Goal: Find specific page/section: Find specific page/section

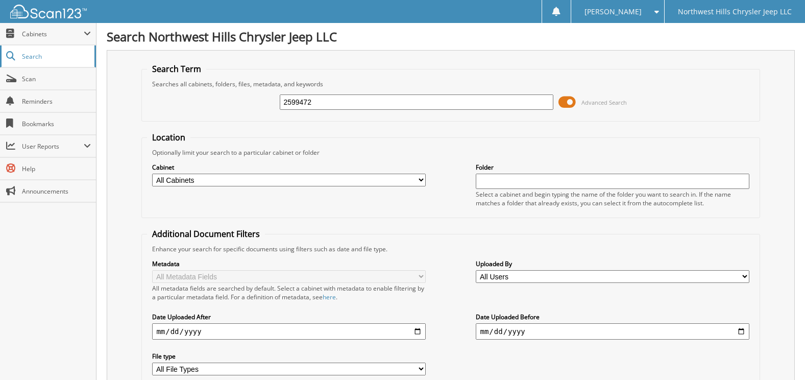
type input "2599472"
click at [317, 100] on input "2599472" at bounding box center [416, 101] width 273 height 15
type input "2599415"
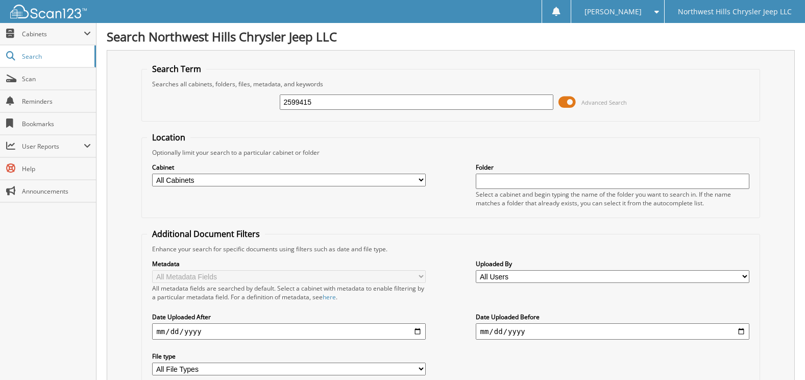
click at [325, 104] on input "2599415" at bounding box center [416, 101] width 273 height 15
type input "2"
type input "MERLI AUTOMOTIVE"
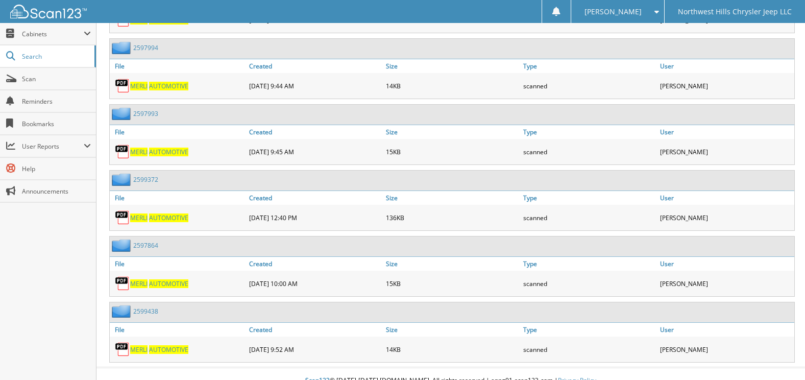
scroll to position [1264, 0]
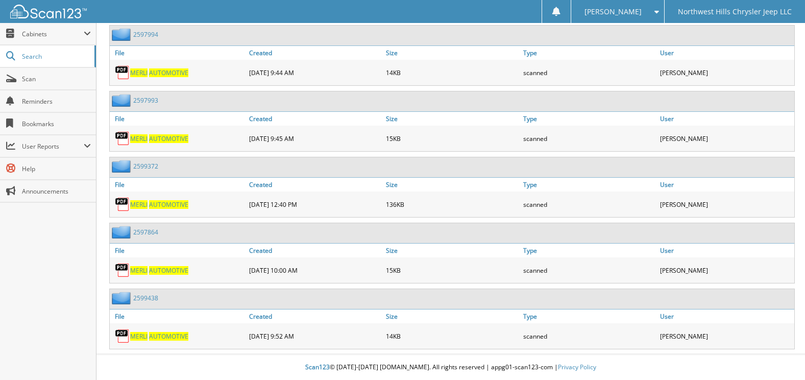
click at [169, 205] on span "AUTOMOTIVE" at bounding box center [168, 204] width 39 height 9
click at [143, 205] on span "MERLI" at bounding box center [138, 204] width 17 height 9
click at [137, 166] on link "2599372" at bounding box center [145, 166] width 25 height 9
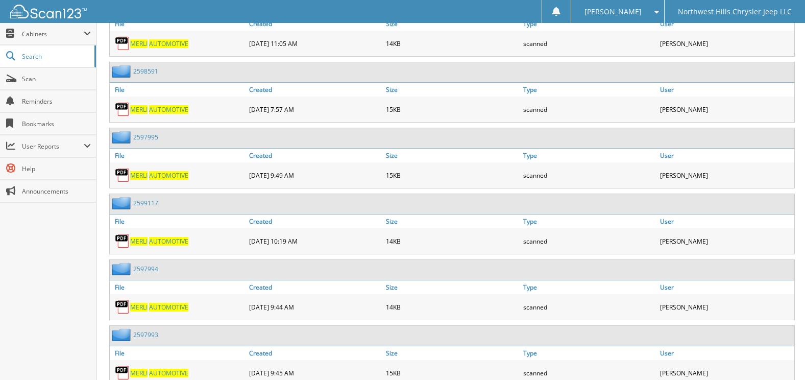
scroll to position [1264, 0]
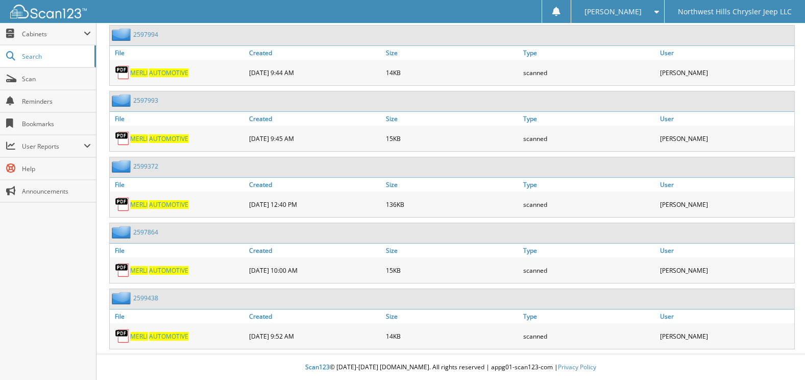
click at [162, 337] on span "AUTOMOTIVE" at bounding box center [168, 336] width 39 height 9
click at [149, 296] on link "2599438" at bounding box center [145, 298] width 25 height 9
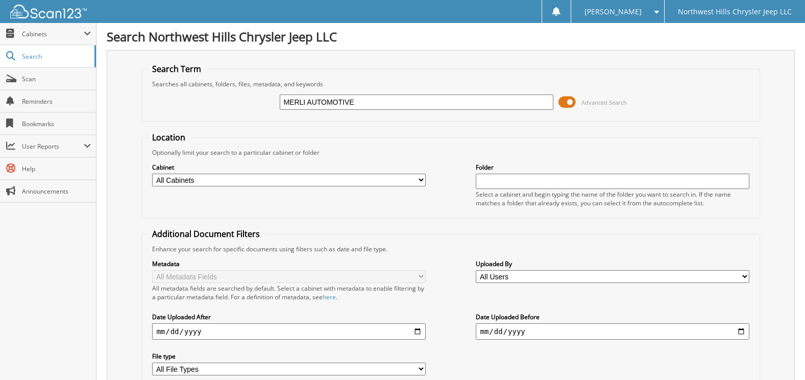
click at [374, 104] on input "MERLI AUTOMOTIVE" at bounding box center [416, 101] width 273 height 15
type input "M"
type input "99415"
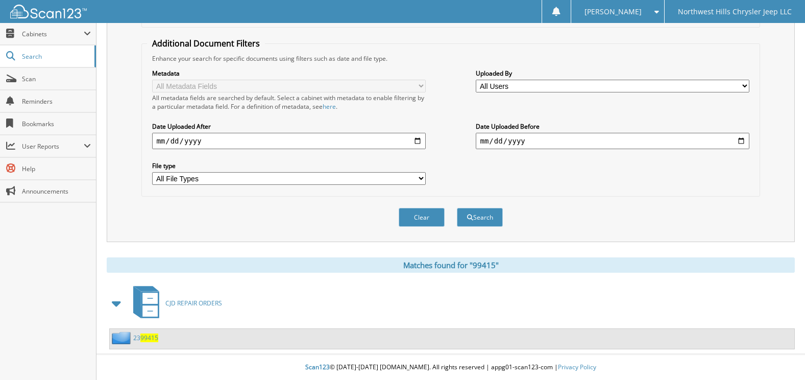
click at [151, 341] on span "99415" at bounding box center [149, 337] width 18 height 9
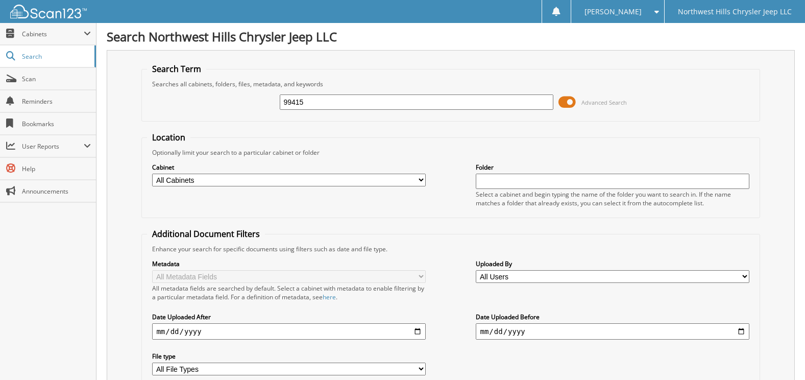
click at [335, 103] on input "99415" at bounding box center [416, 101] width 273 height 15
type input "9"
